Goal: Task Accomplishment & Management: Use online tool/utility

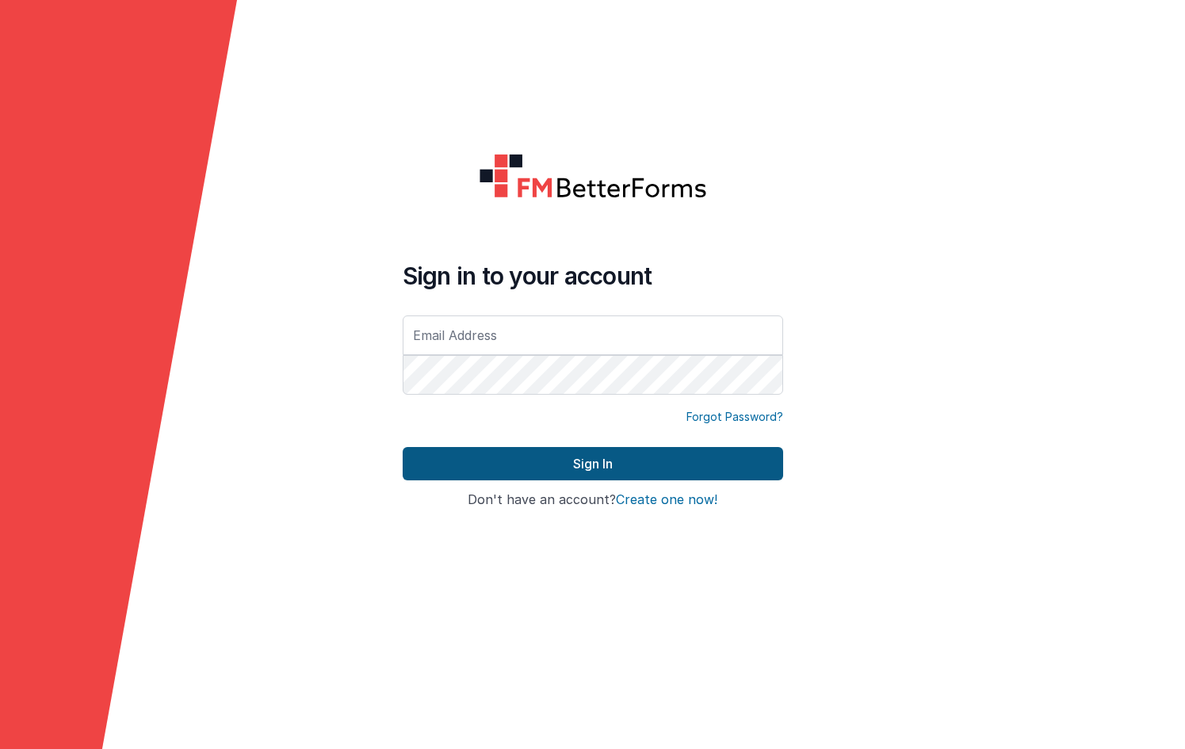
type input "[PERSON_NAME][EMAIL_ADDRESS][DOMAIN_NAME]"
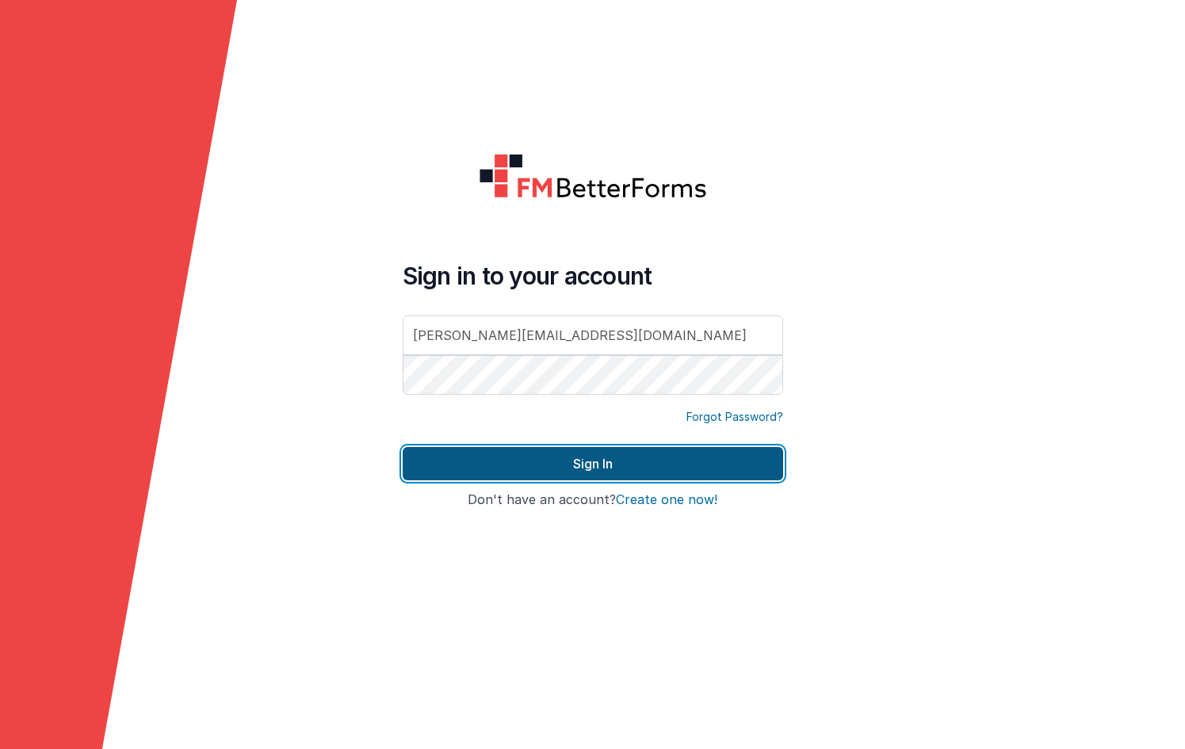
click at [598, 460] on button "Sign In" at bounding box center [593, 463] width 380 height 33
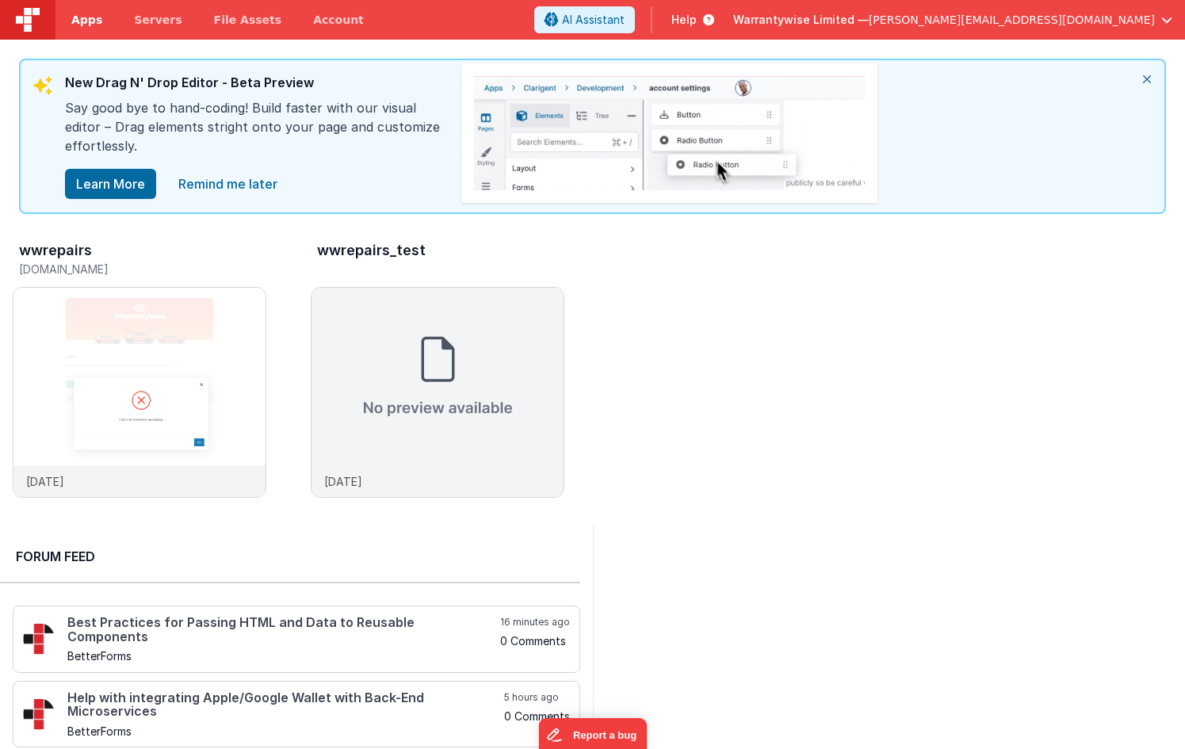
click at [89, 21] on span "Apps" at bounding box center [86, 20] width 31 height 16
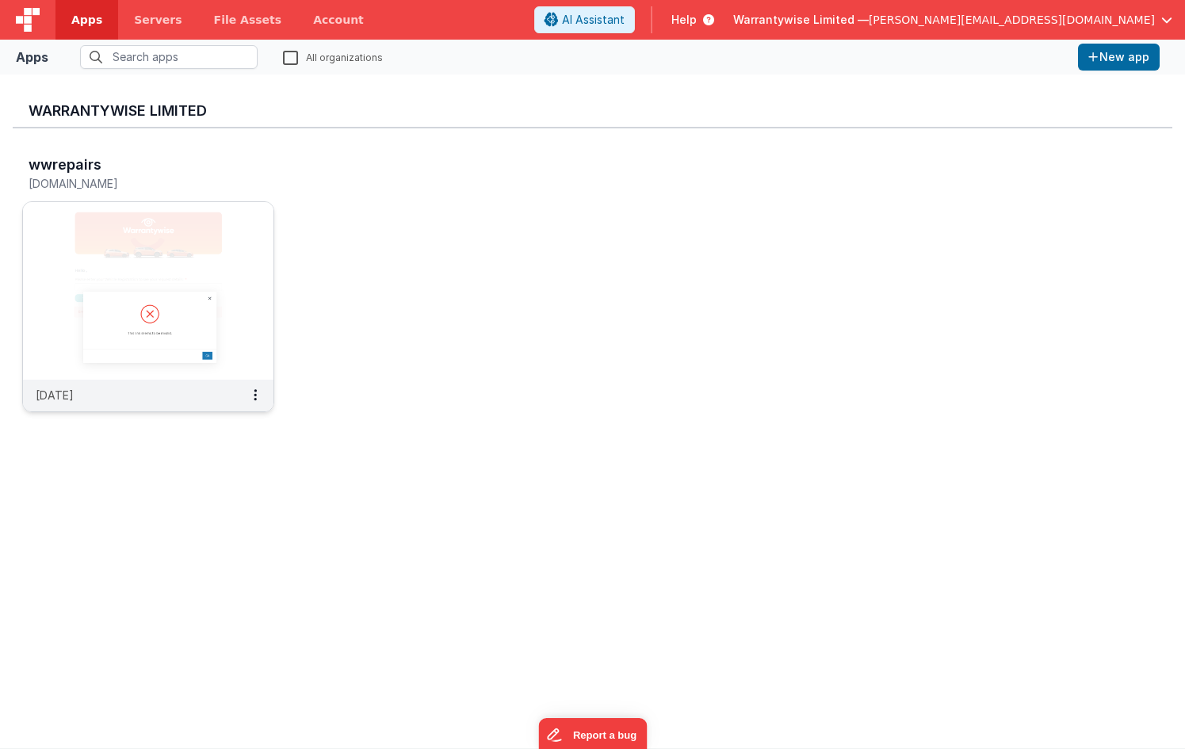
click at [228, 227] on img at bounding box center [148, 291] width 250 height 178
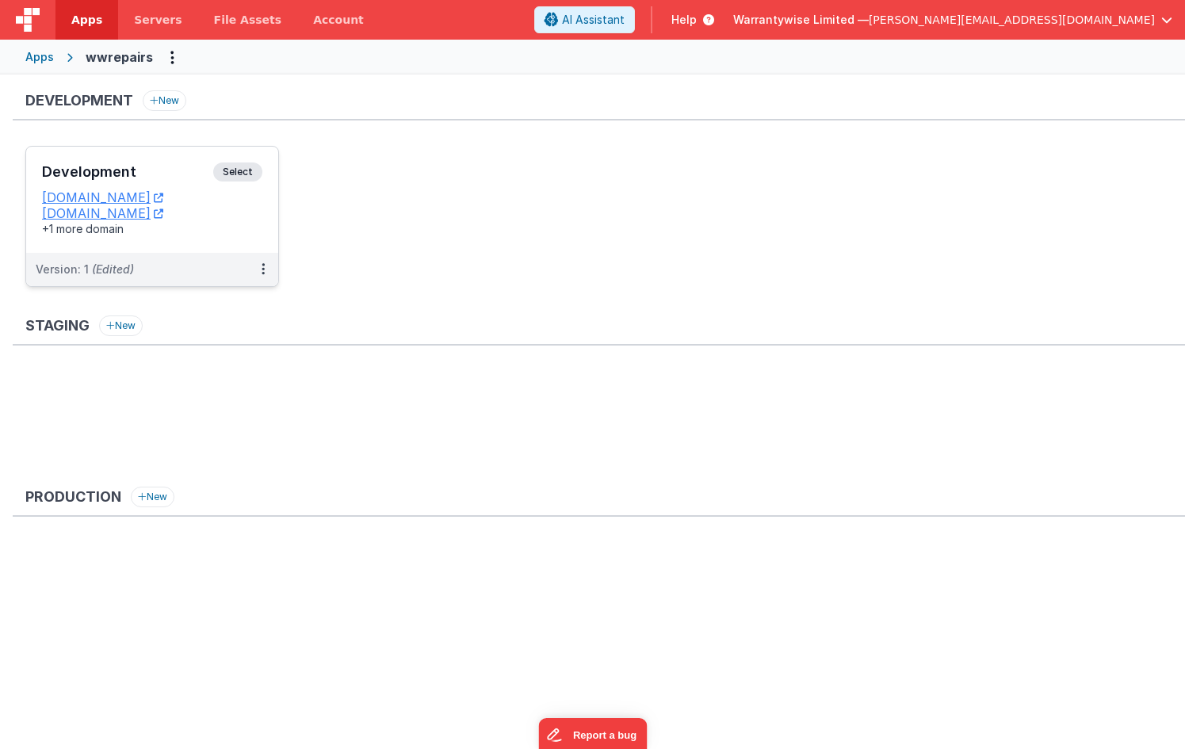
click at [149, 170] on h3 "Development" at bounding box center [127, 172] width 171 height 16
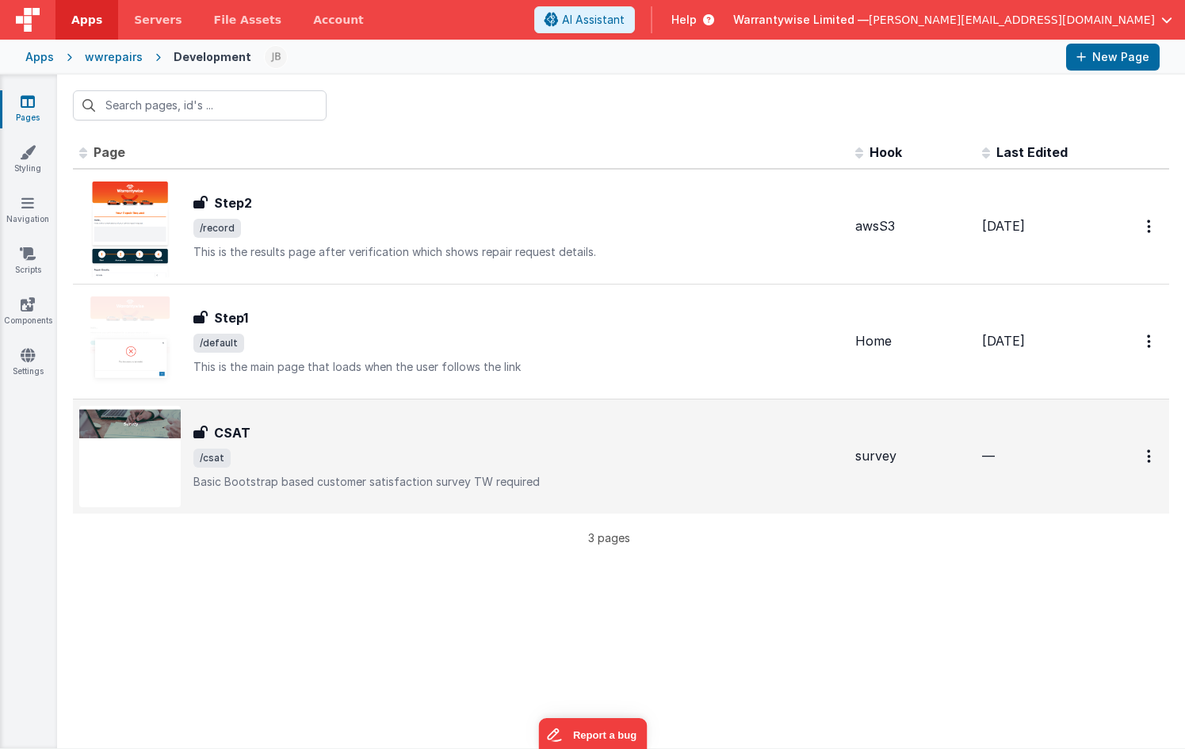
click at [536, 453] on span "/csat" at bounding box center [517, 458] width 649 height 19
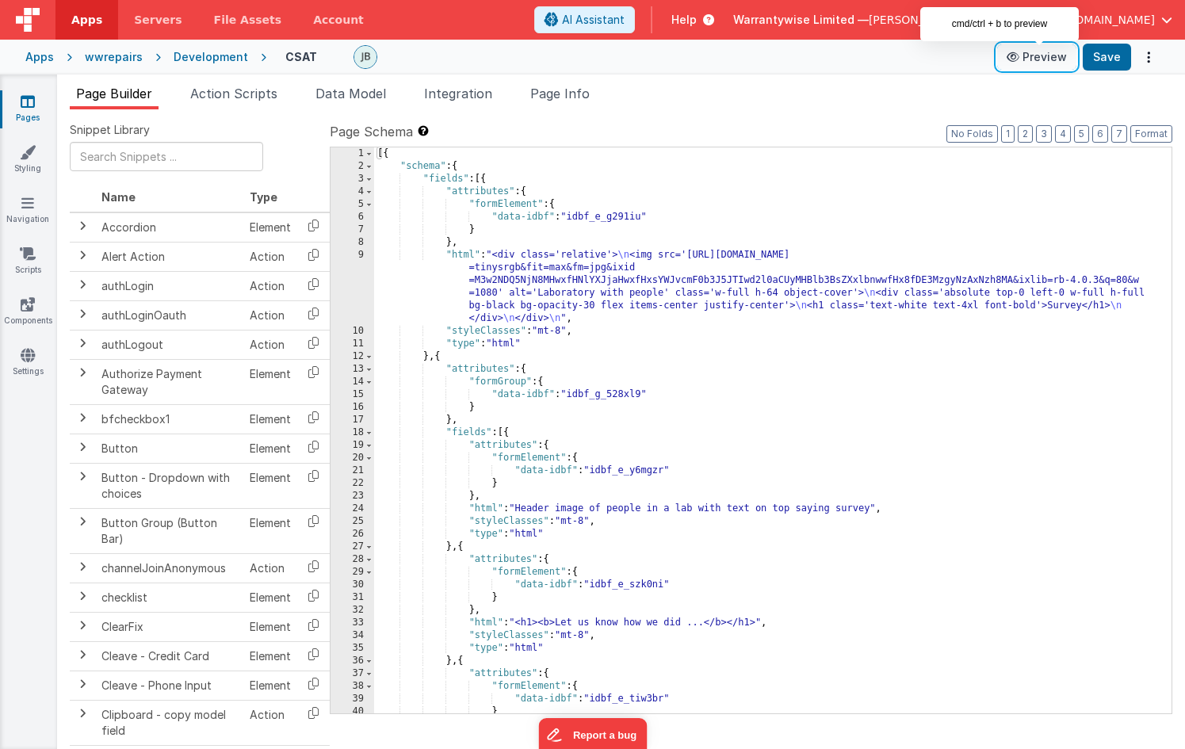
click at [1035, 59] on button "Preview" at bounding box center [1036, 56] width 79 height 25
click at [121, 58] on div "wwrepairs" at bounding box center [114, 57] width 58 height 16
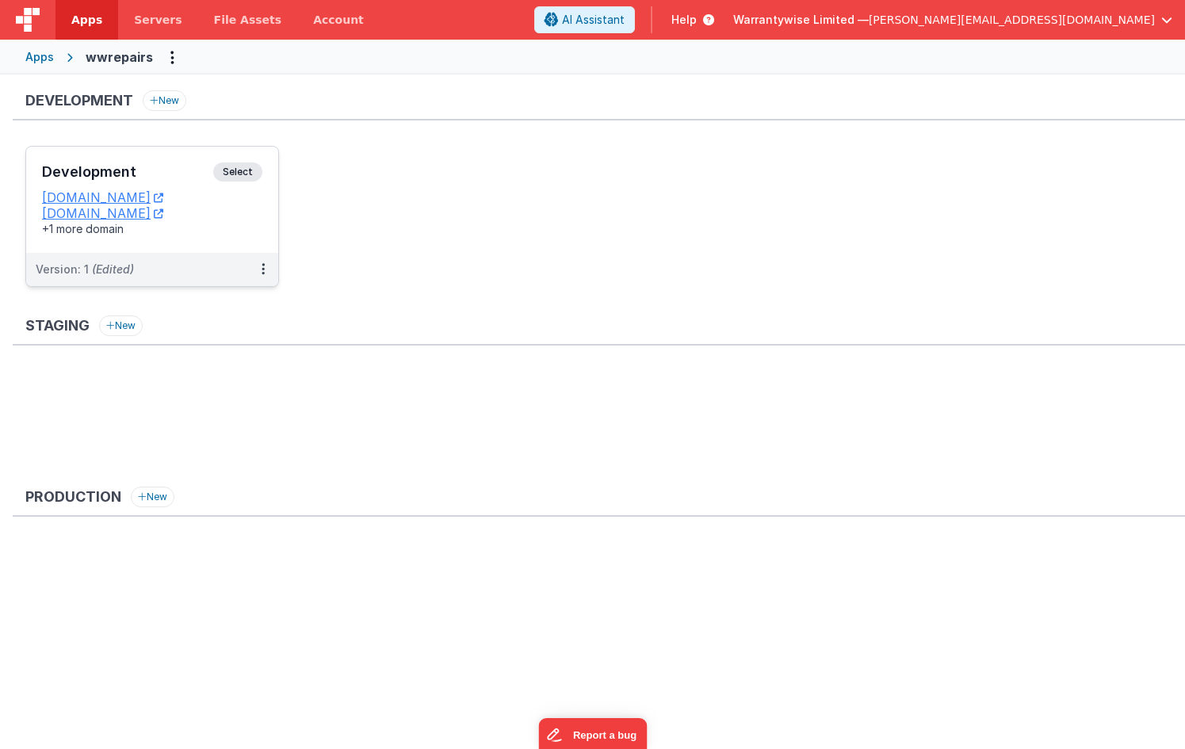
click at [137, 169] on h3 "Development" at bounding box center [127, 172] width 171 height 16
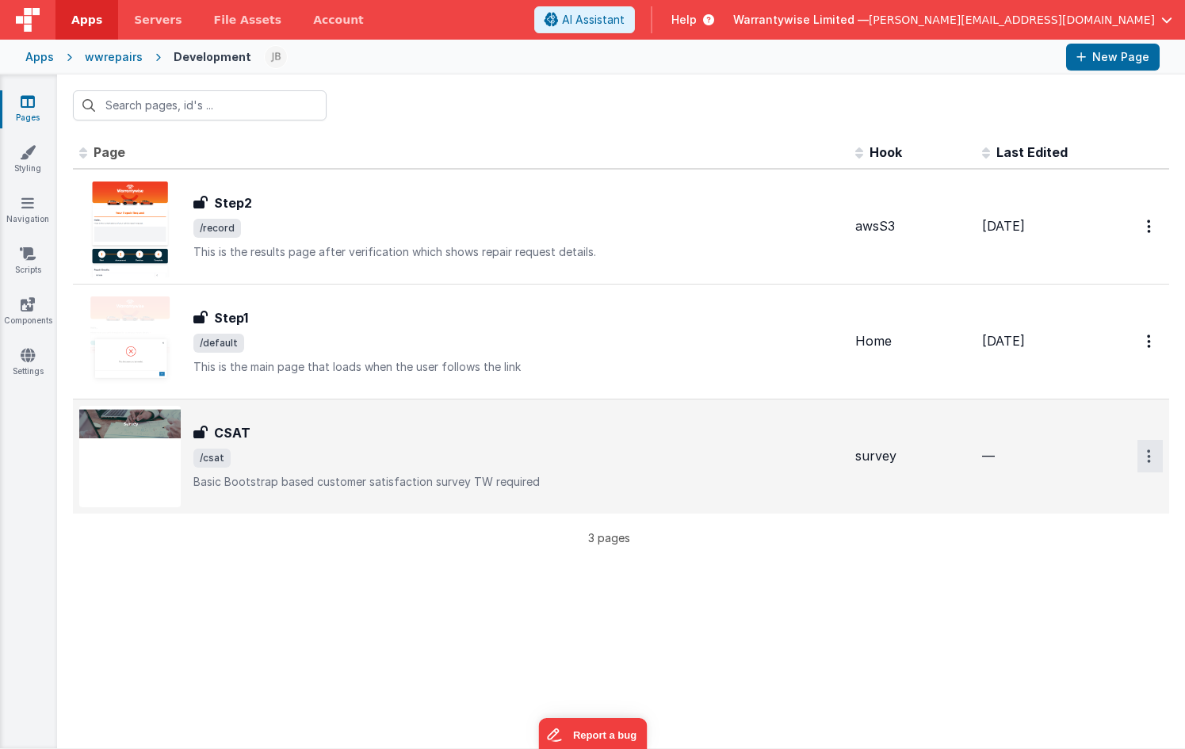
click at [1148, 233] on icon "Options" at bounding box center [1149, 226] width 4 height 13
click at [1075, 547] on link "Delete" at bounding box center [1092, 551] width 139 height 29
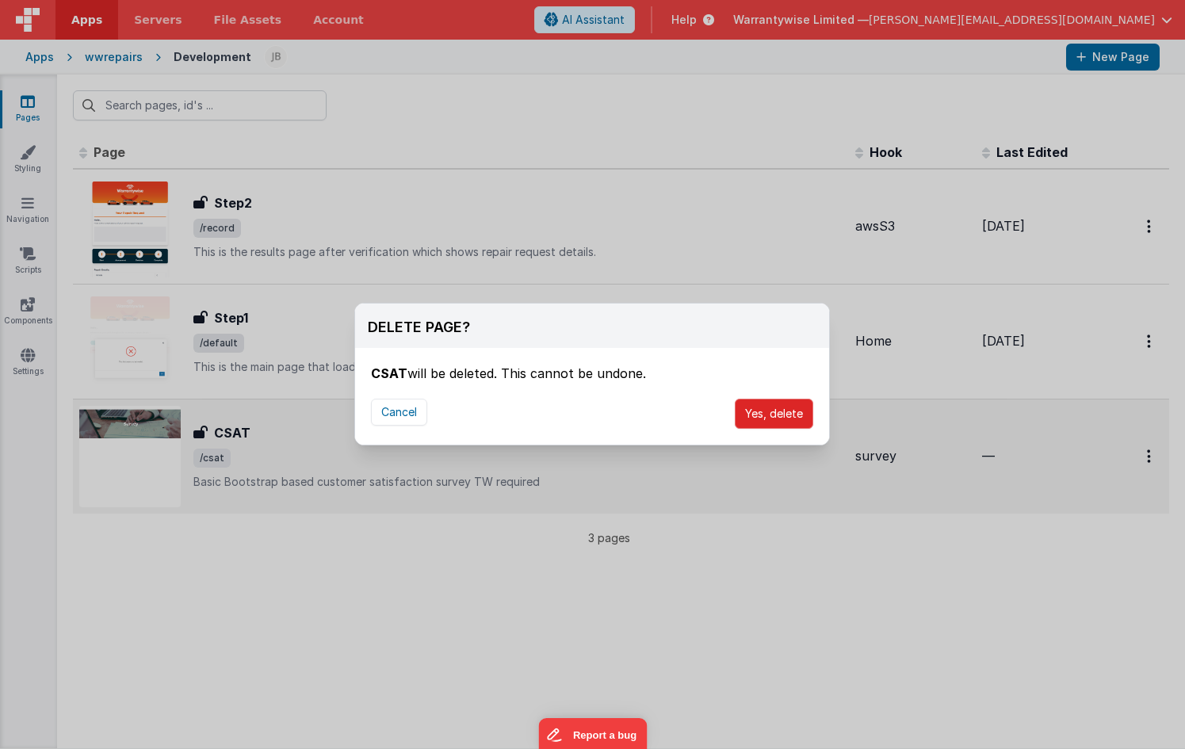
click at [759, 418] on button "Yes, delete" at bounding box center [774, 414] width 78 height 30
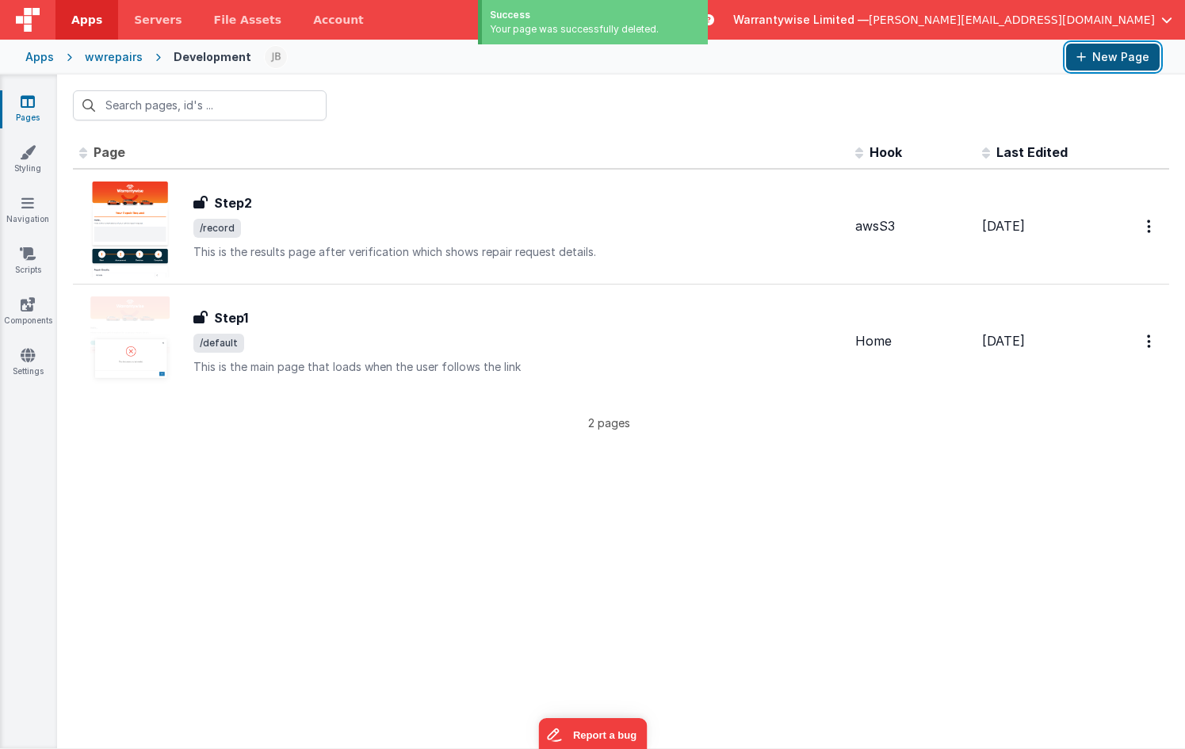
click at [1087, 57] on button "New Page" at bounding box center [1113, 57] width 94 height 27
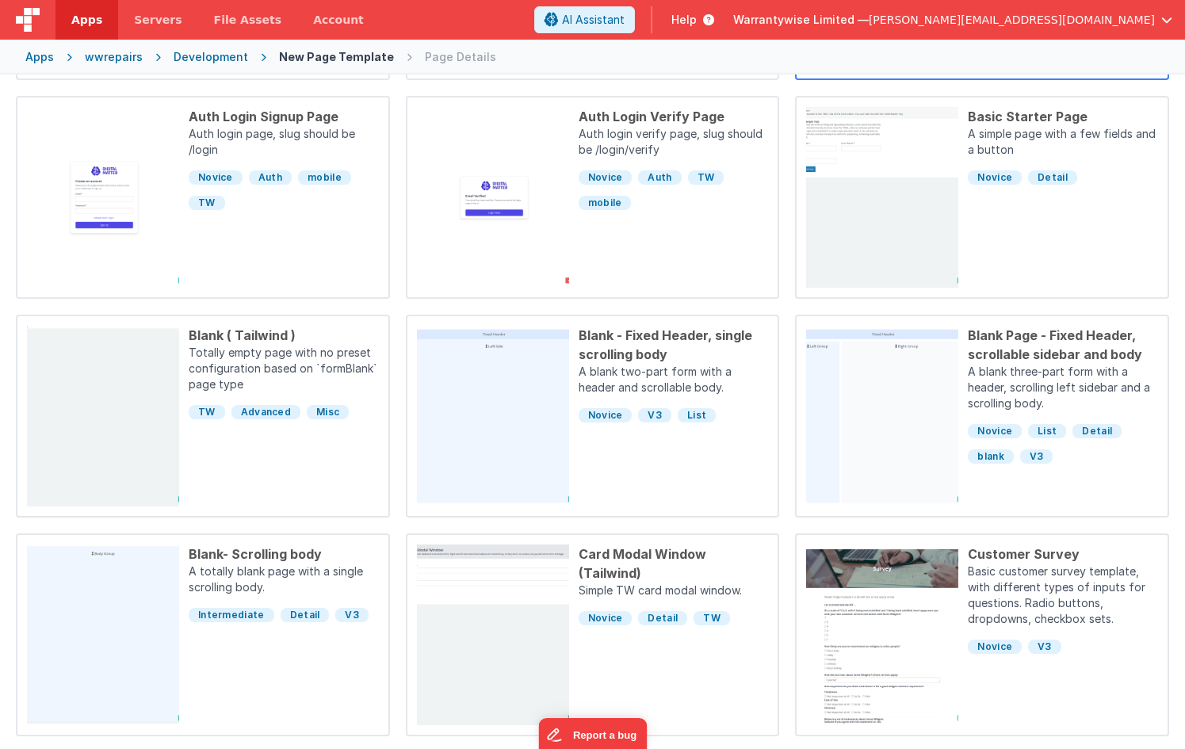
scroll to position [375, 0]
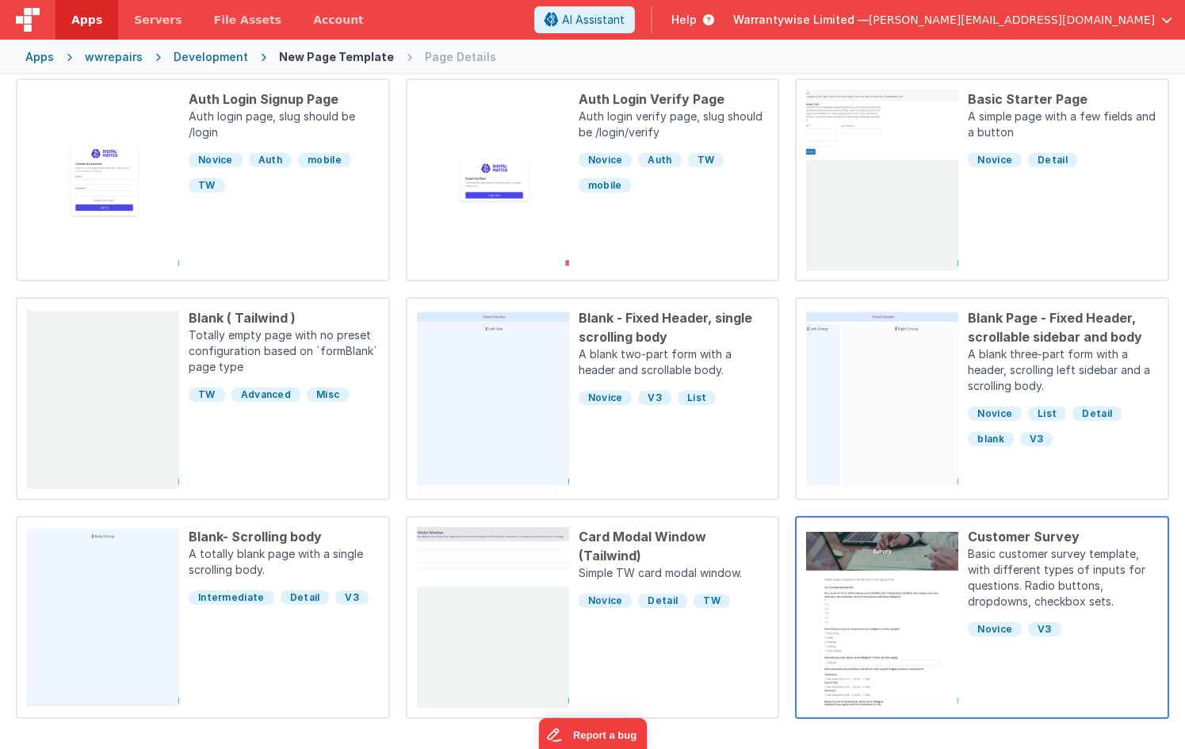
click at [1029, 571] on p "Basic customer survey template, with different types of inputs for questions. R…" at bounding box center [1063, 579] width 190 height 67
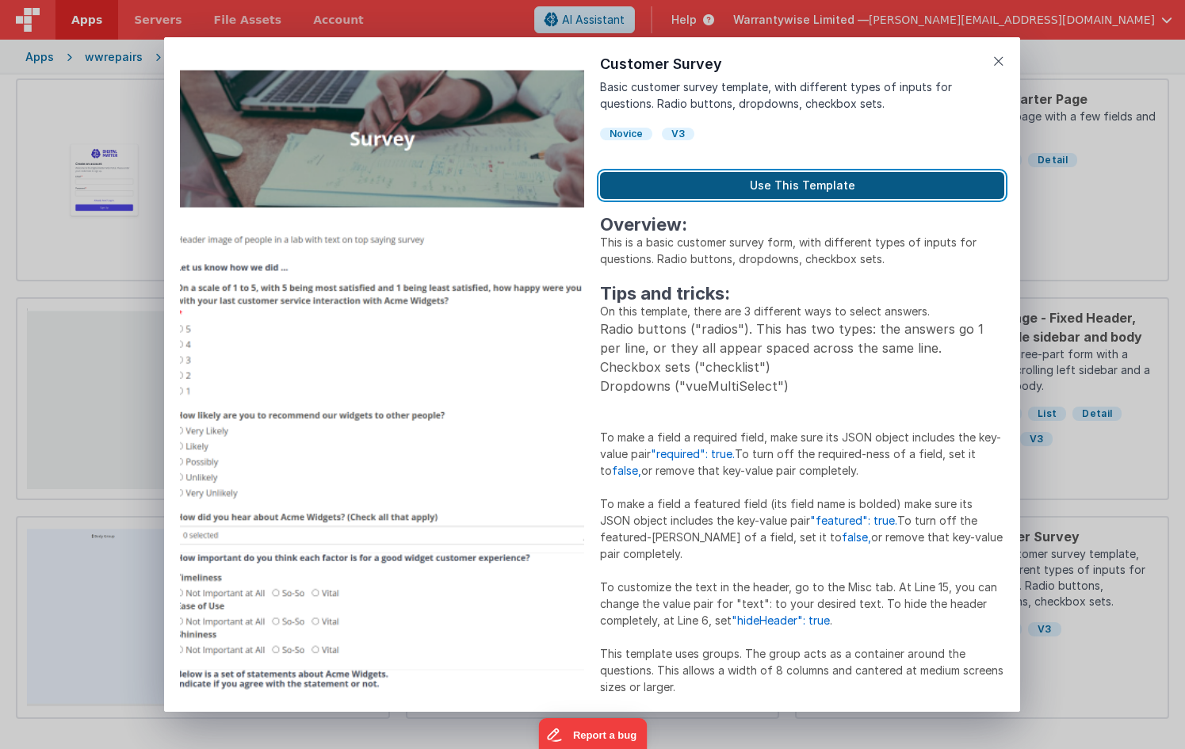
click at [792, 179] on button "Use This Template" at bounding box center [802, 185] width 404 height 27
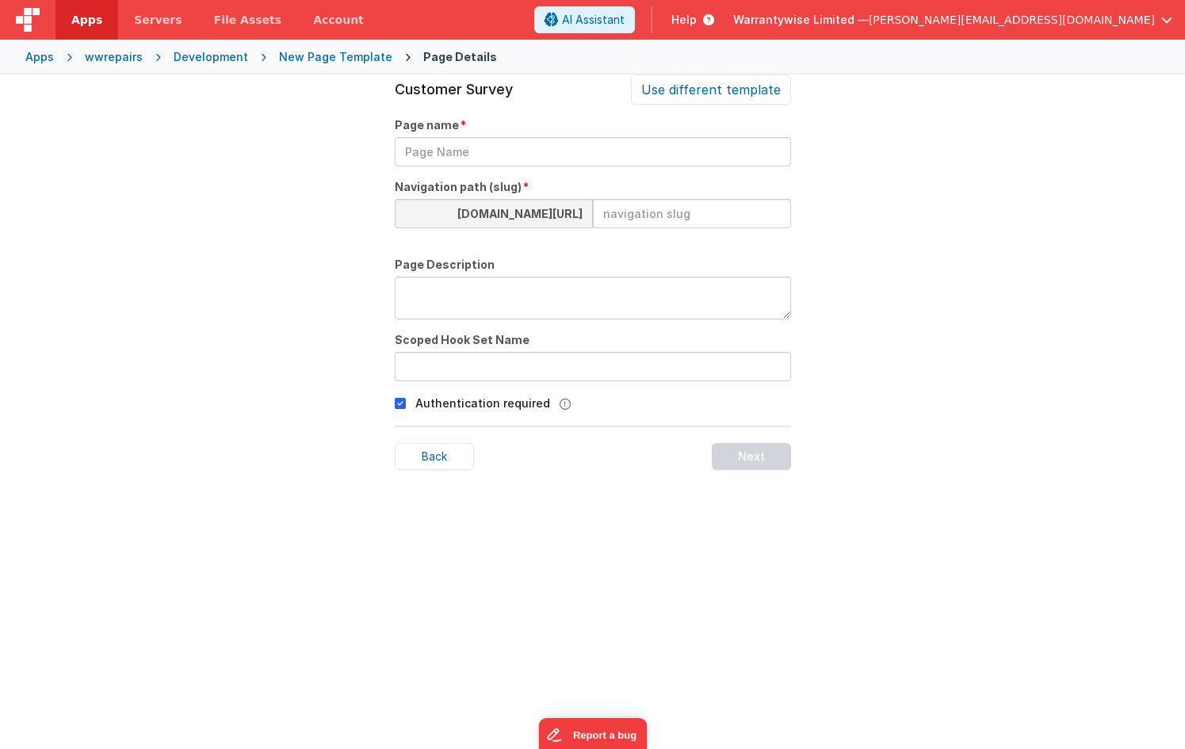
scroll to position [54, 0]
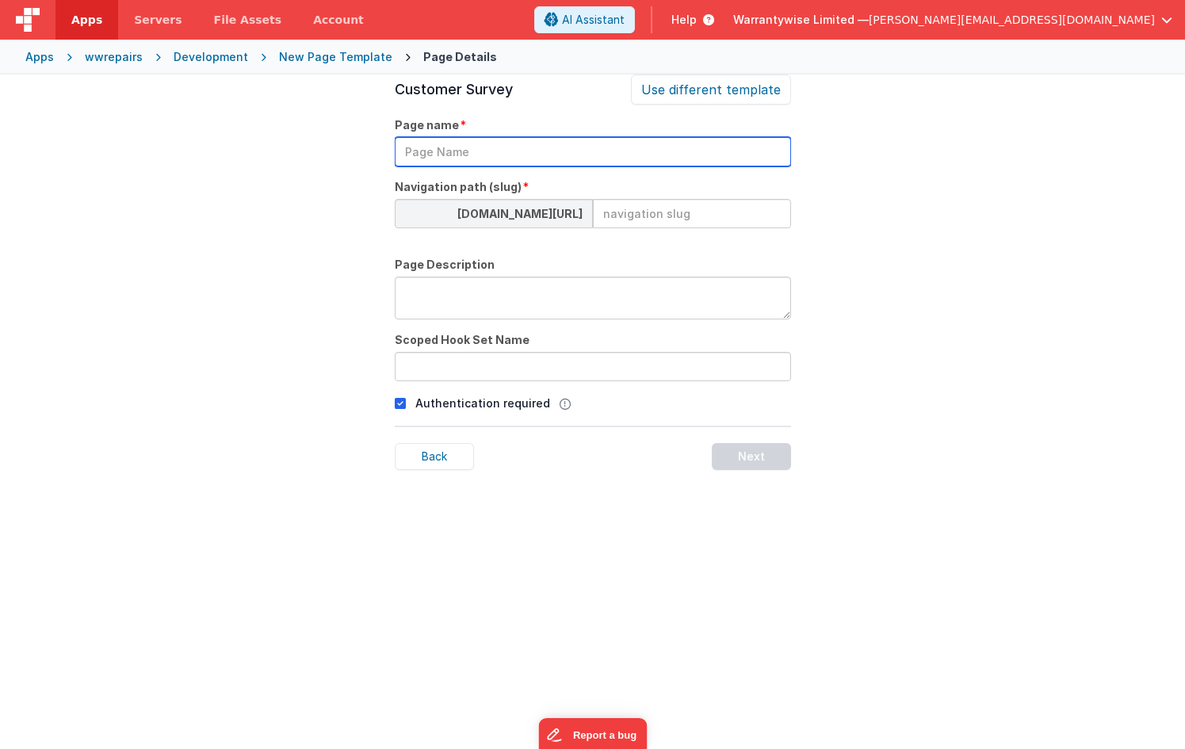
click at [533, 147] on input "text" at bounding box center [593, 151] width 396 height 29
type input "CSAT"
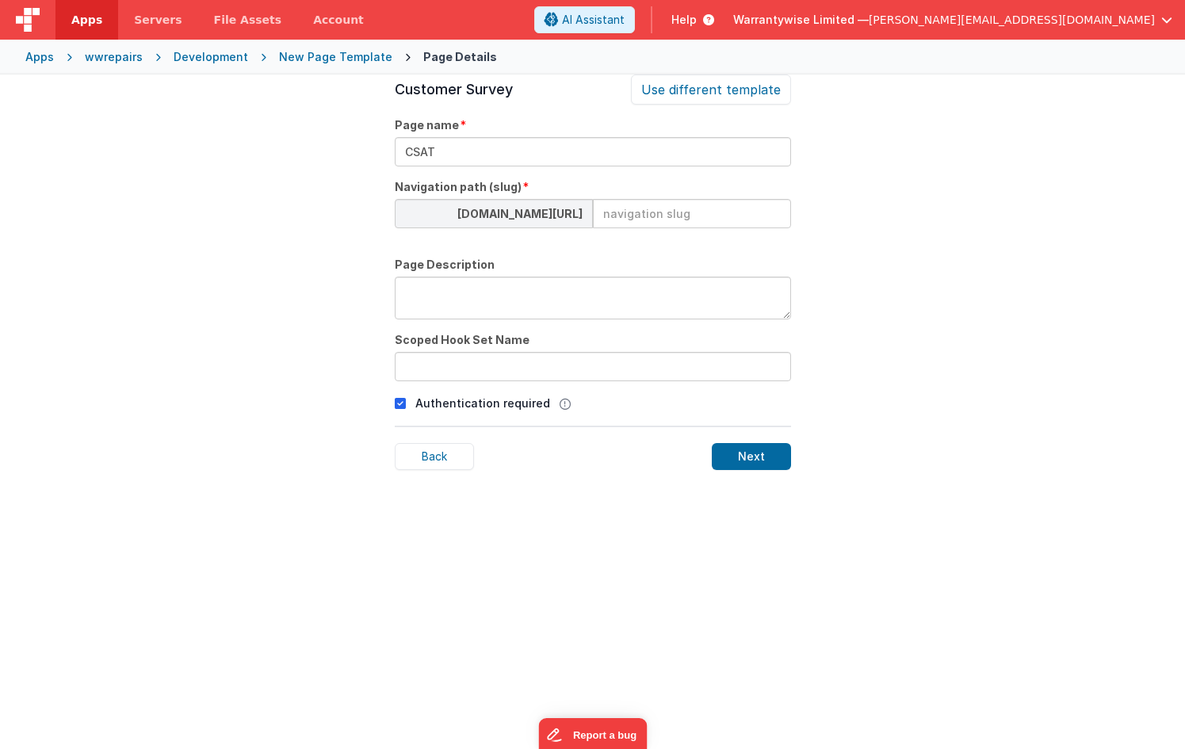
click at [399, 404] on icon at bounding box center [400, 403] width 11 height 19
click at [732, 450] on div "Next" at bounding box center [751, 456] width 79 height 27
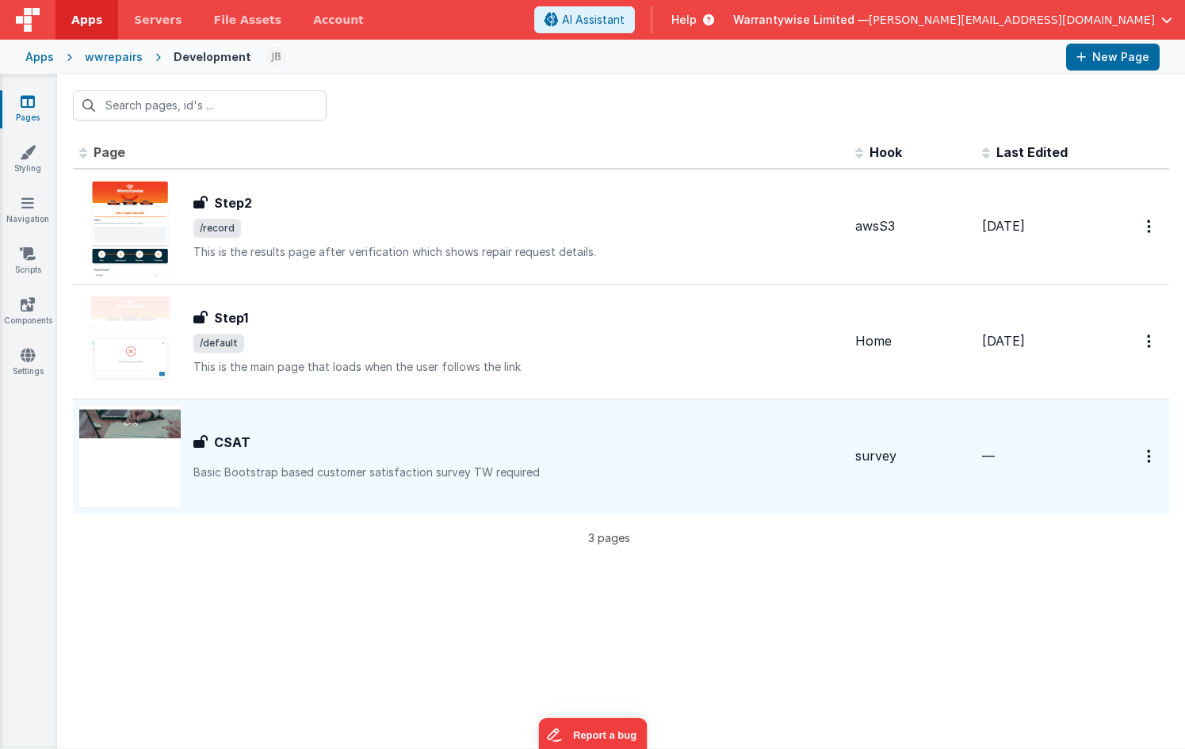
click at [559, 463] on div "CSAT CSAT Basic Bootstrap based customer satisfaction survey TW required" at bounding box center [517, 457] width 649 height 48
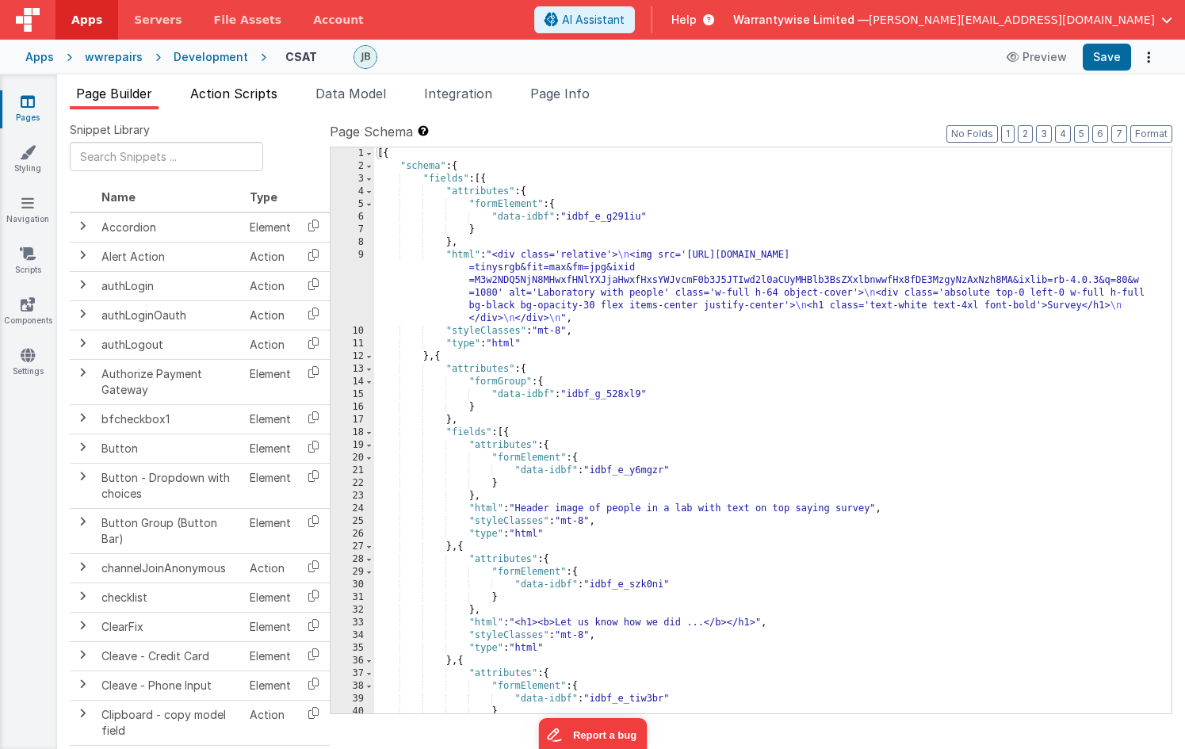
click at [243, 97] on span "Action Scripts" at bounding box center [233, 94] width 87 height 16
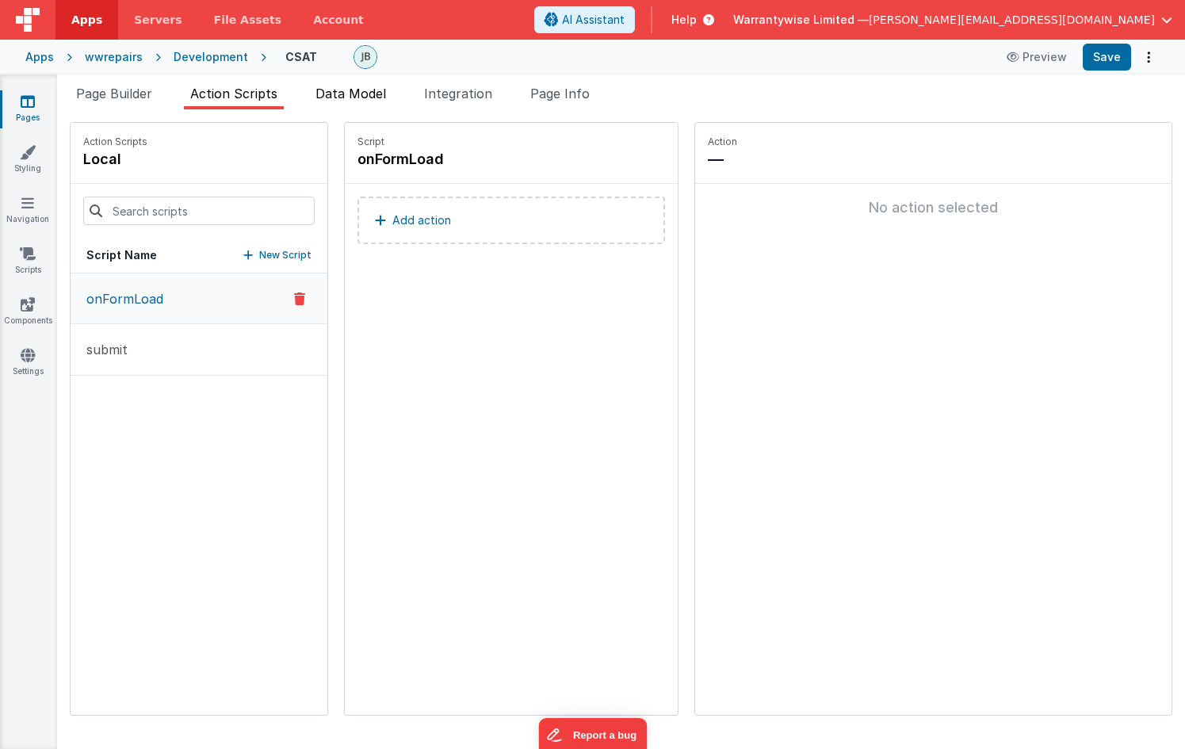
click at [352, 91] on span "Data Model" at bounding box center [350, 94] width 71 height 16
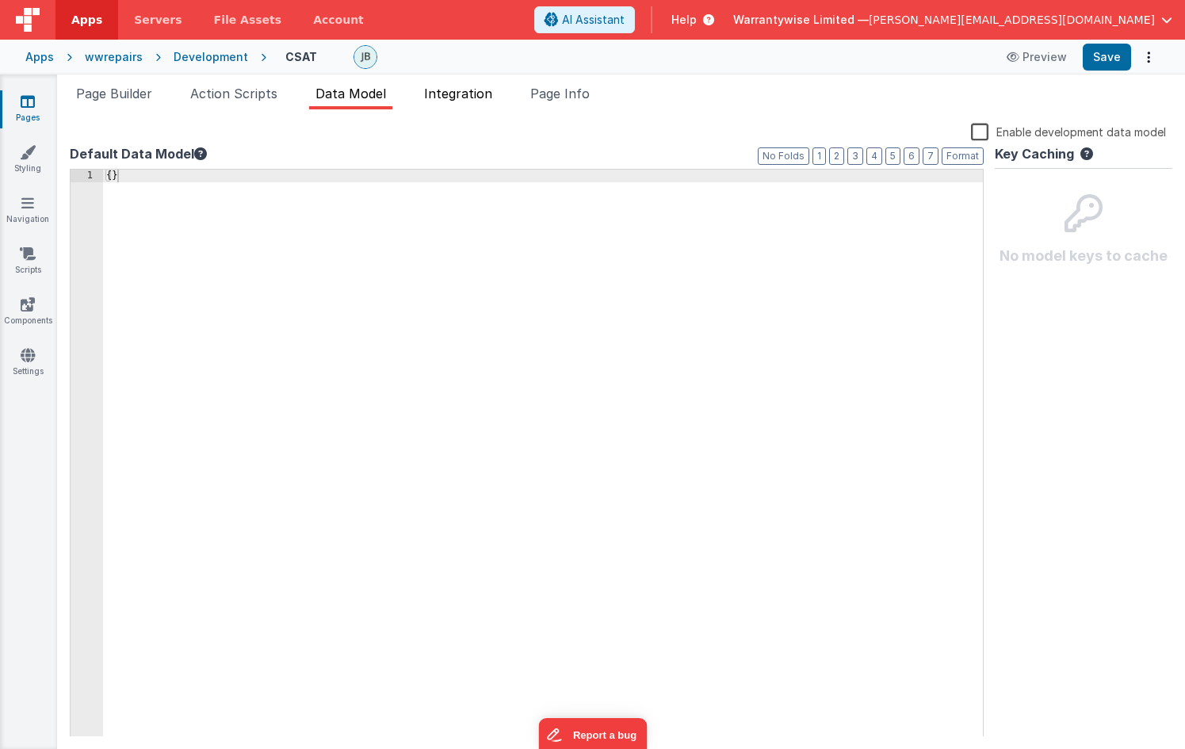
click at [464, 97] on span "Integration" at bounding box center [458, 94] width 68 height 16
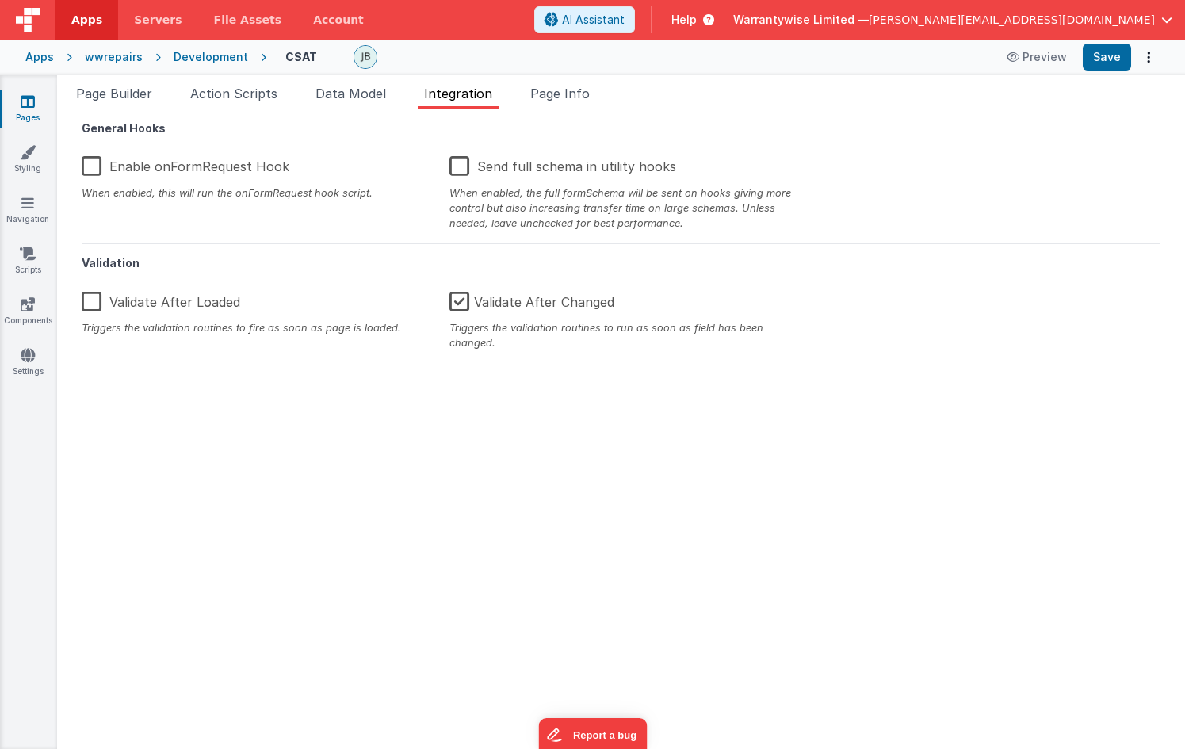
click at [602, 97] on ul "Page Builder Action Scripts Data Model Integration Page Info" at bounding box center [621, 96] width 1128 height 25
click at [567, 95] on span "Page Info" at bounding box center [559, 94] width 59 height 16
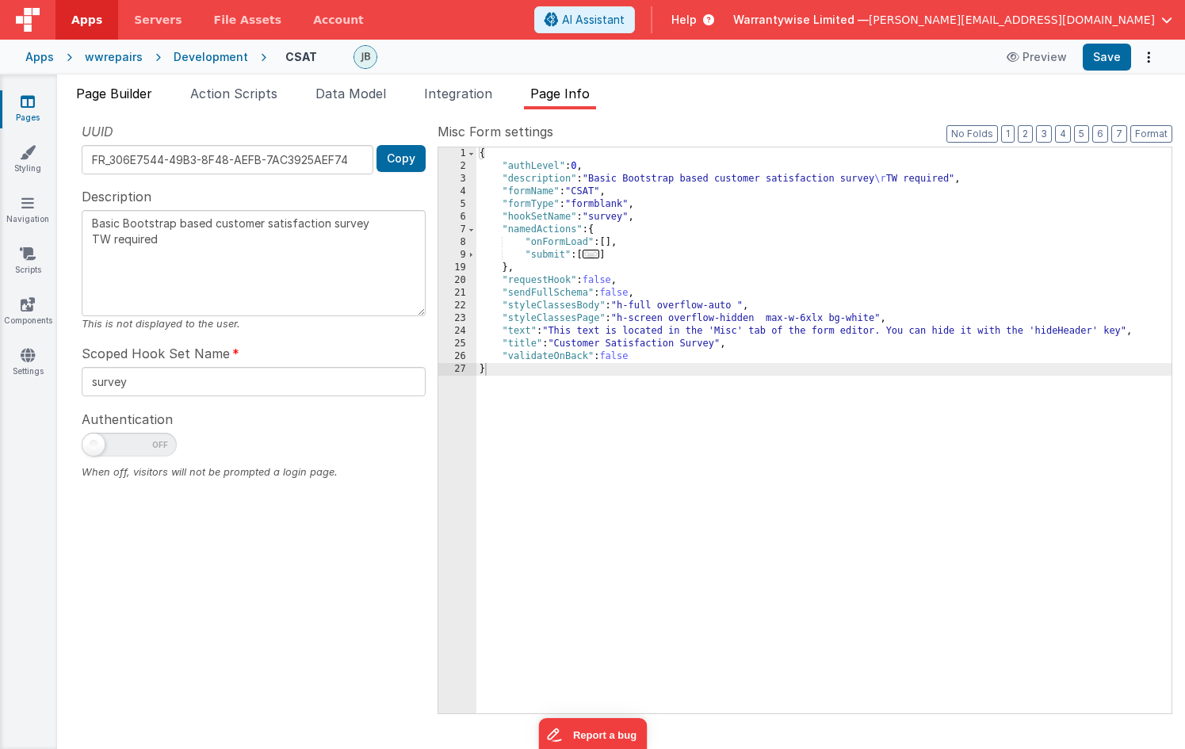
click at [99, 86] on span "Page Builder" at bounding box center [114, 94] width 76 height 16
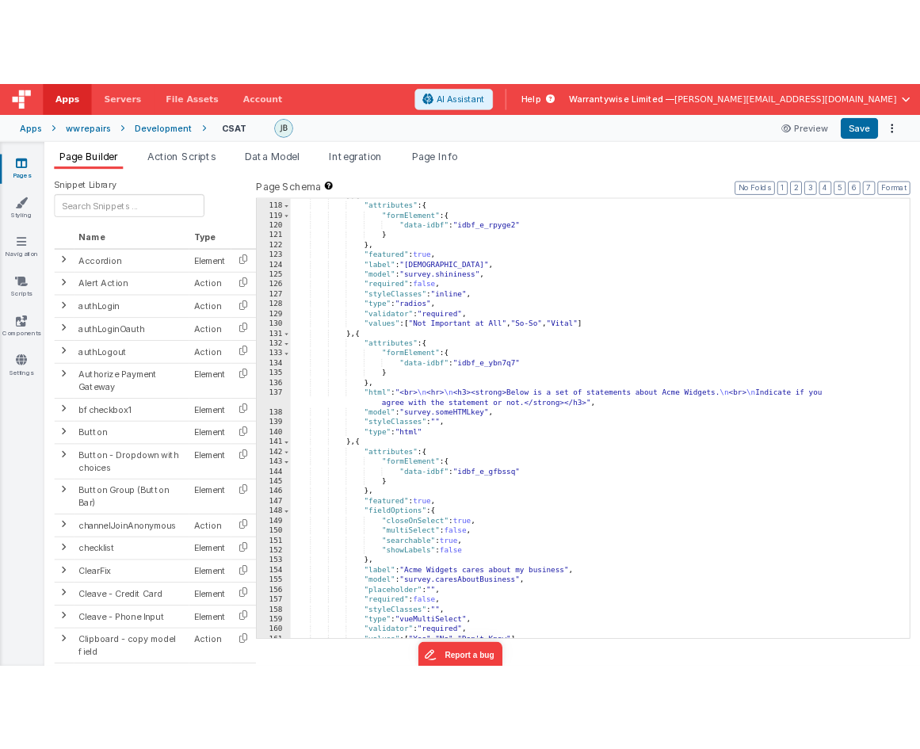
scroll to position [1569, 0]
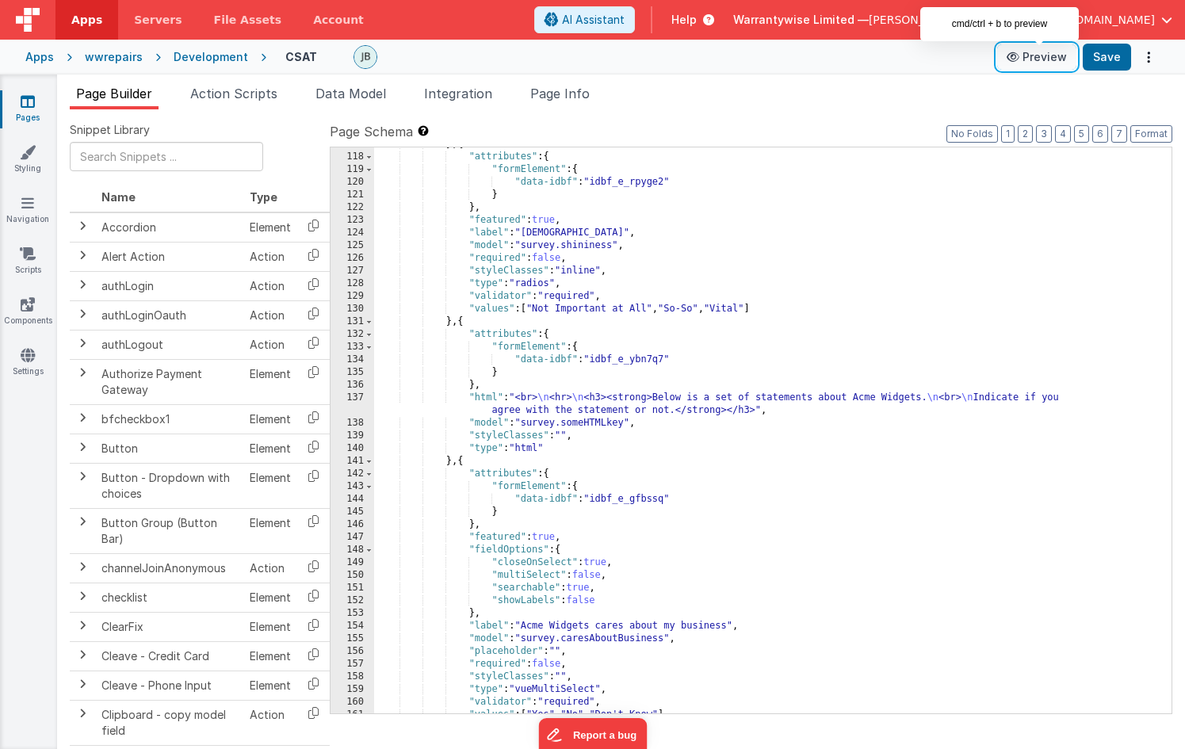
click at [1022, 54] on icon at bounding box center [1015, 57] width 16 height 11
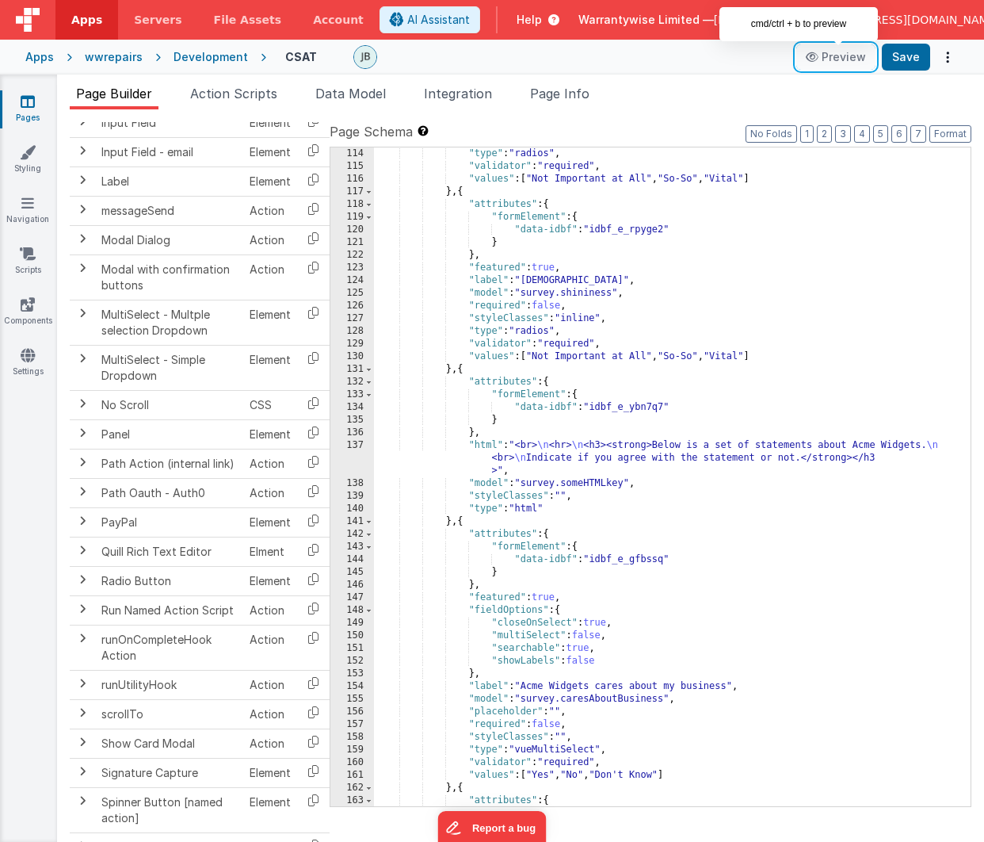
scroll to position [0, 0]
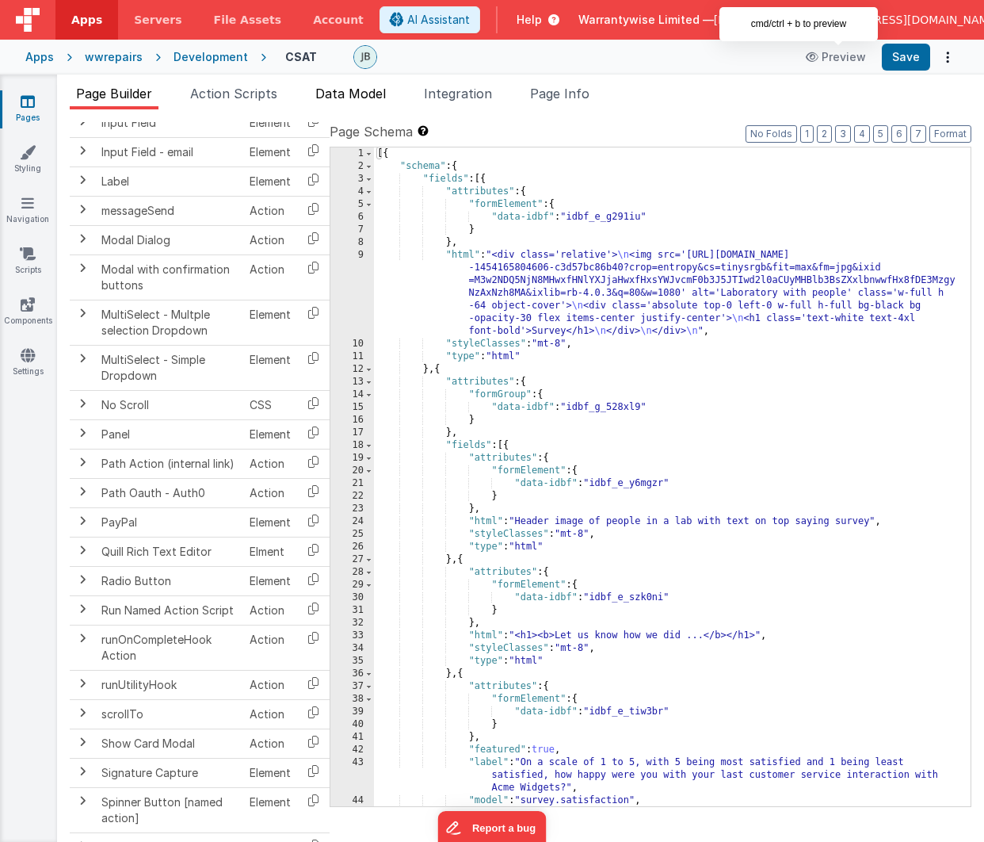
click at [358, 98] on span "Data Model" at bounding box center [350, 94] width 71 height 16
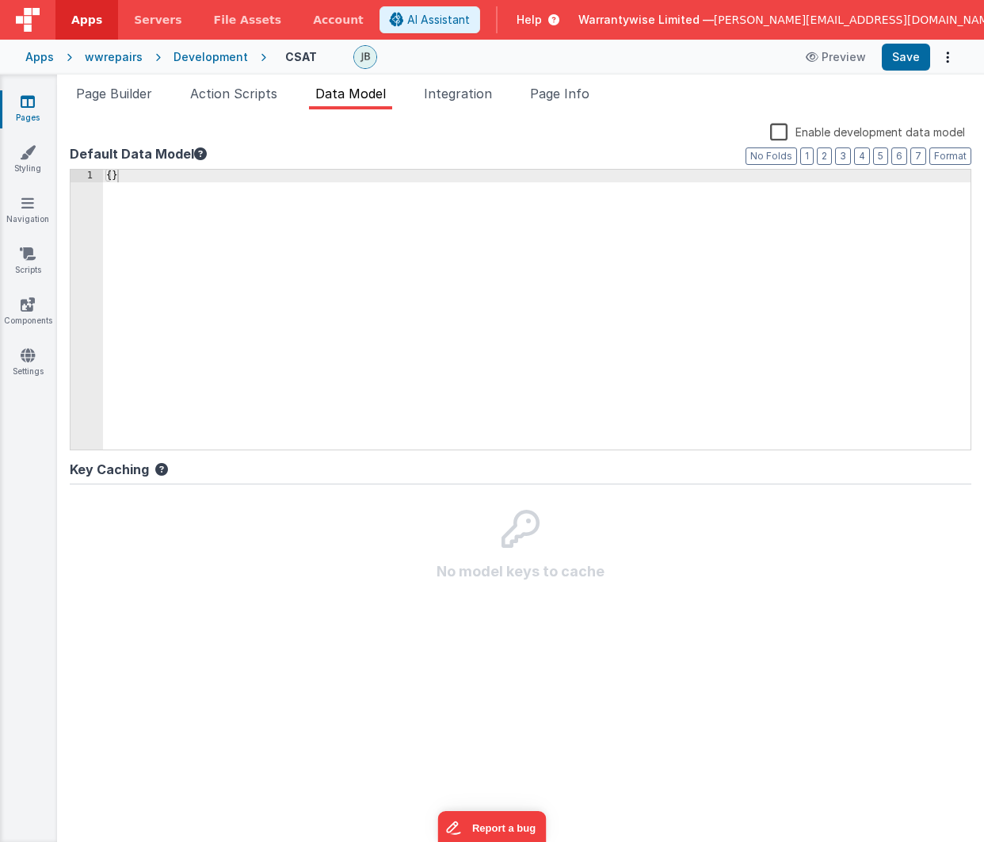
click at [781, 130] on label "Enable development data model" at bounding box center [867, 131] width 195 height 18
click at [0, 0] on input "Enable development data model" at bounding box center [0, 0] width 0 height 0
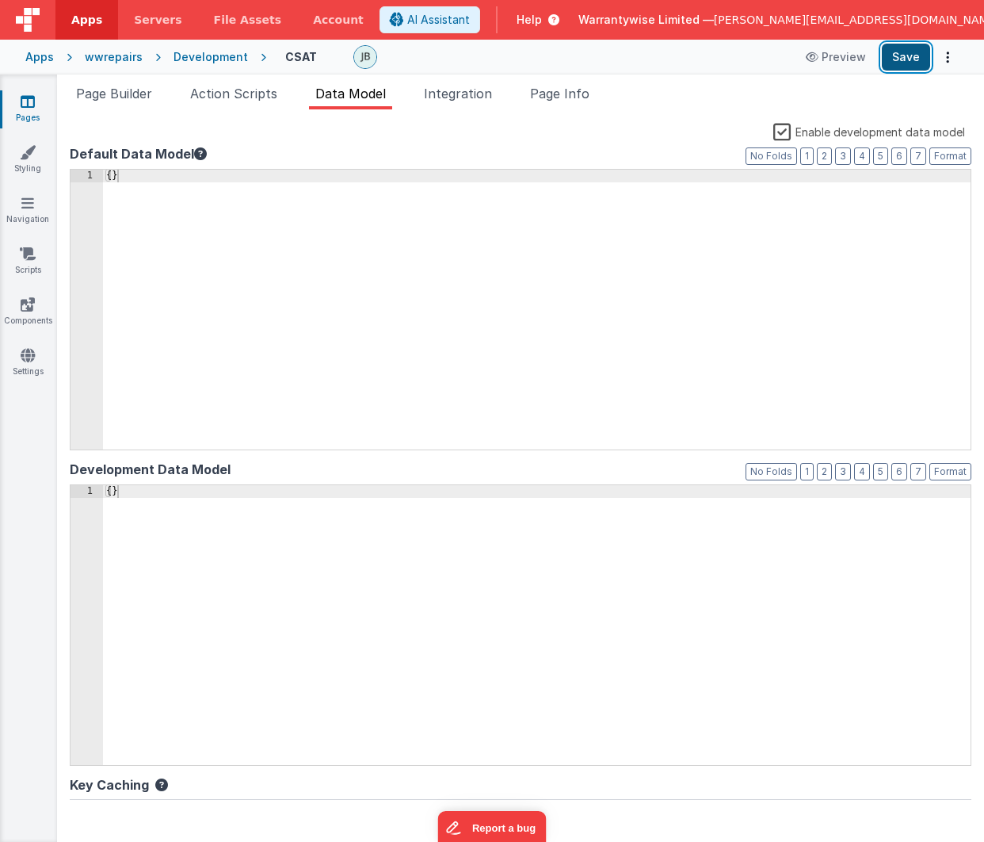
click at [907, 53] on button "Save" at bounding box center [906, 57] width 48 height 27
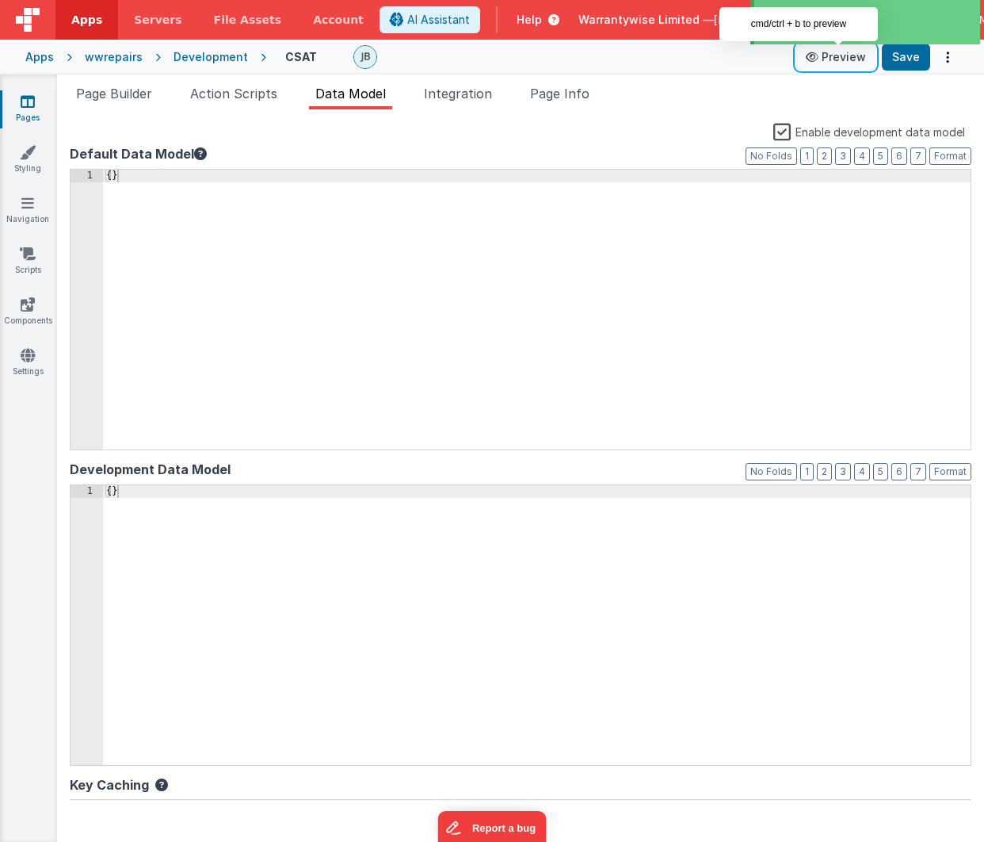
click at [843, 62] on button "Preview" at bounding box center [836, 56] width 79 height 25
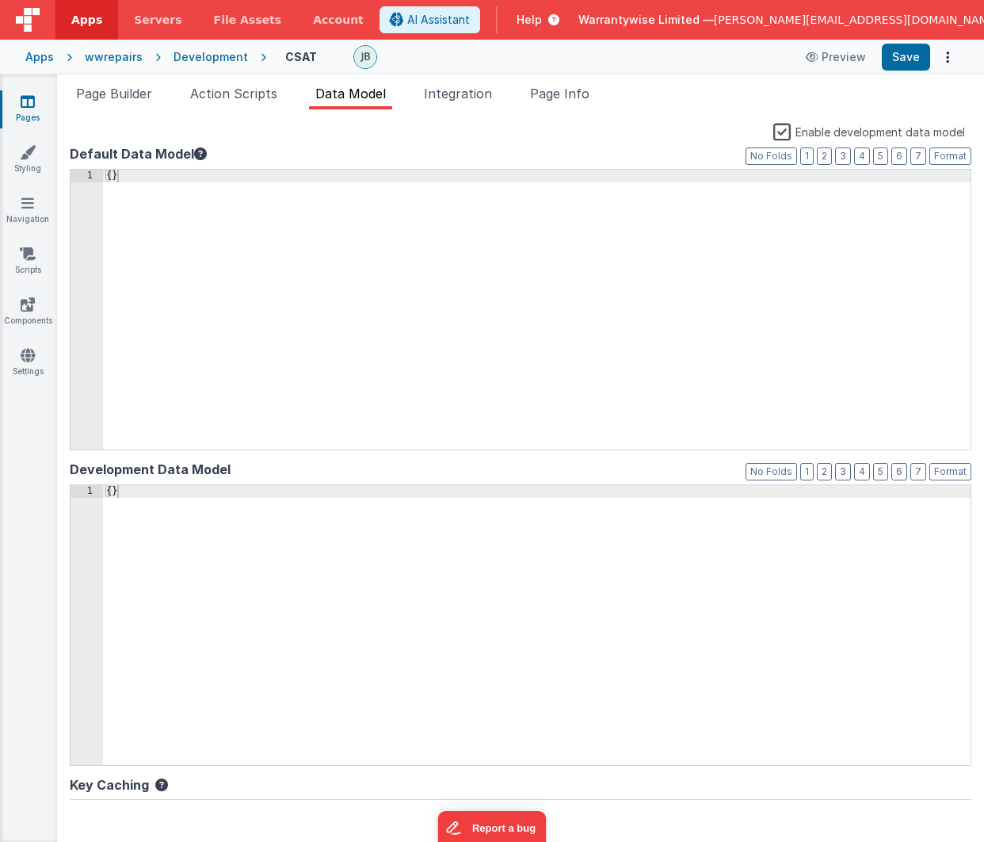
click at [191, 59] on div "Development" at bounding box center [211, 57] width 75 height 16
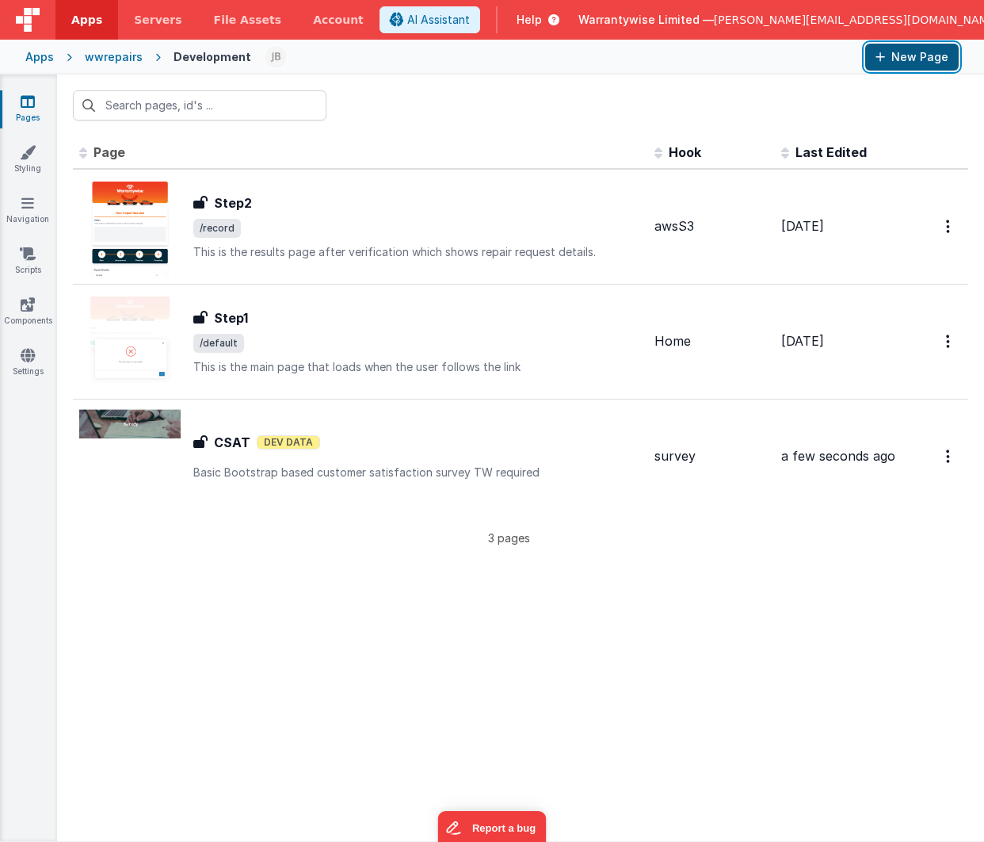
click at [897, 61] on button "New Page" at bounding box center [912, 57] width 94 height 27
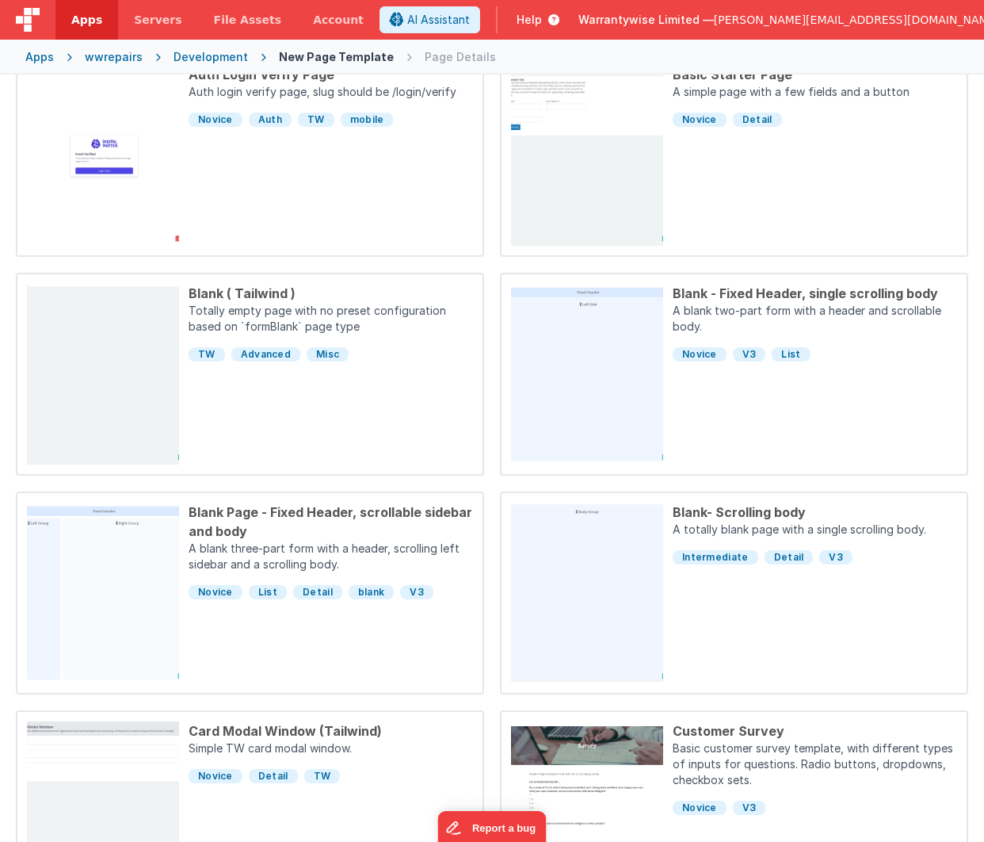
scroll to position [720, 0]
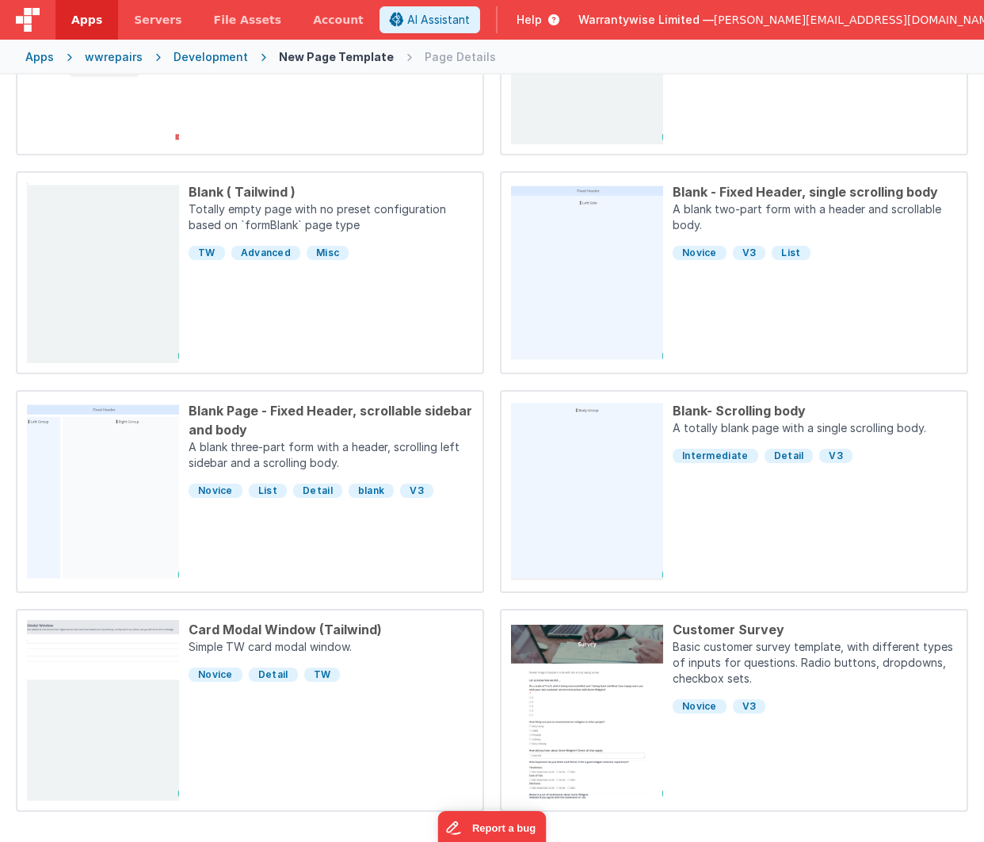
click at [560, 21] on icon at bounding box center [550, 20] width 17 height 16
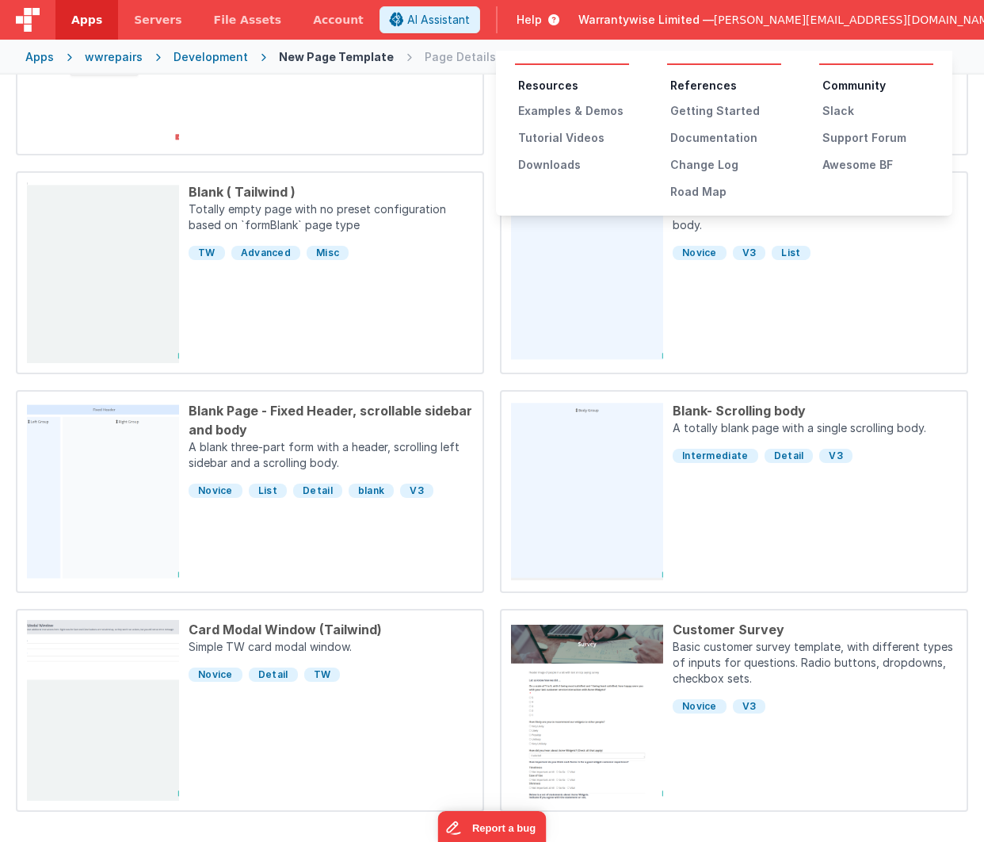
click at [701, 21] on button at bounding box center [492, 421] width 984 height 842
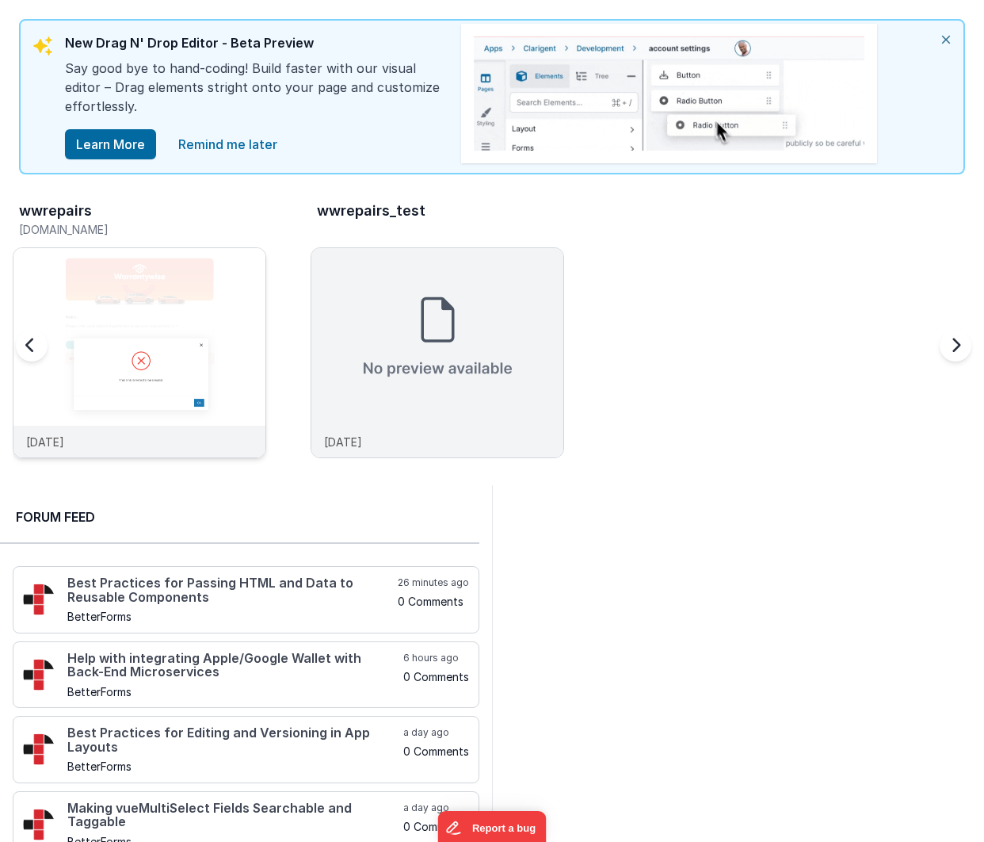
click at [175, 300] on img at bounding box center [139, 374] width 252 height 252
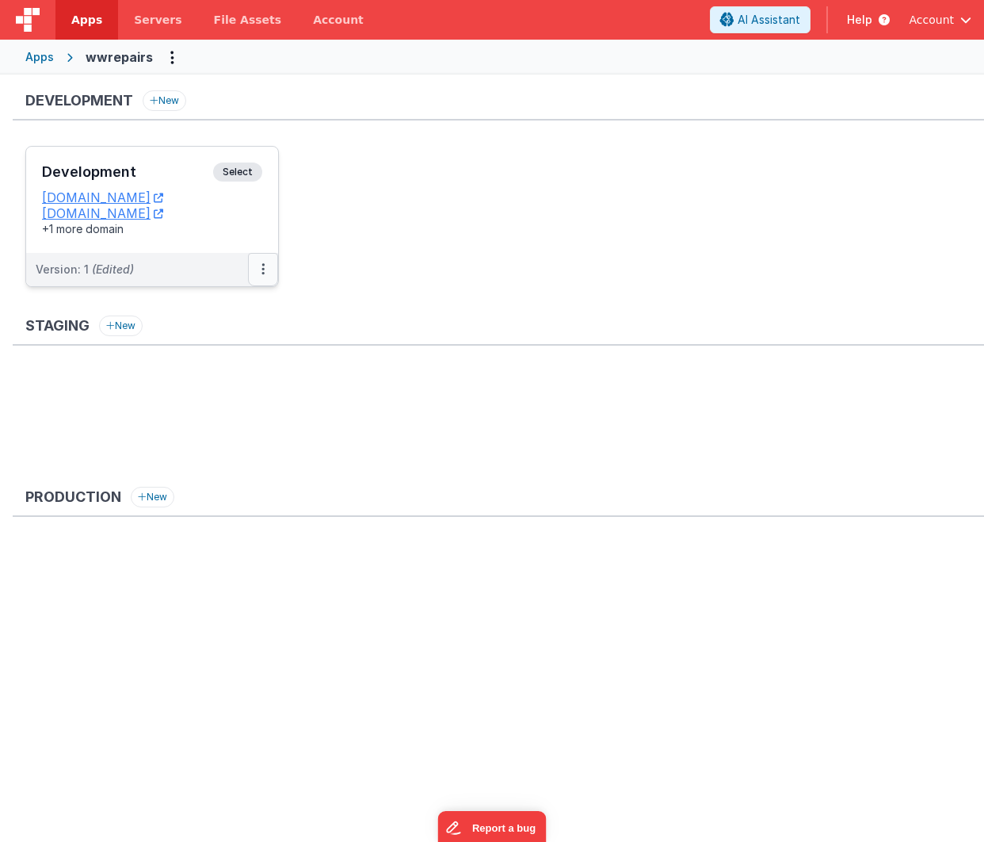
click at [262, 269] on icon at bounding box center [263, 269] width 3 height 1
click at [229, 300] on link "Edit" at bounding box center [208, 305] width 139 height 29
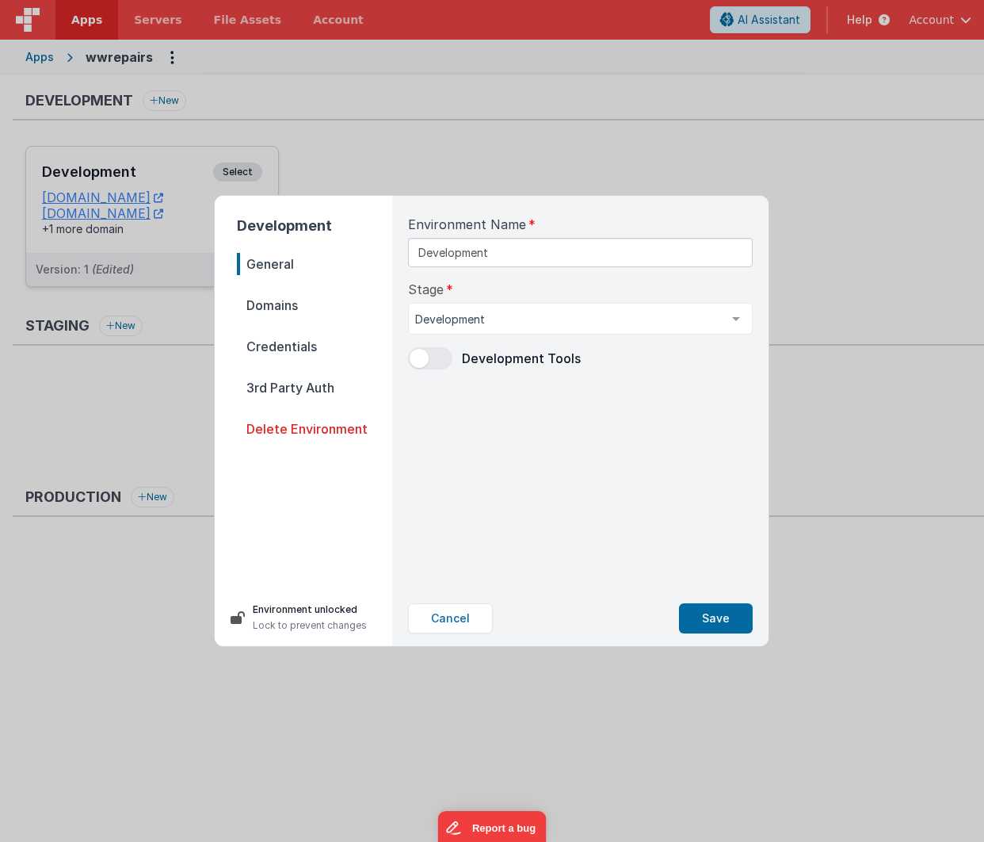
click at [289, 311] on span "Domains" at bounding box center [314, 305] width 155 height 22
